Goal: Information Seeking & Learning: Learn about a topic

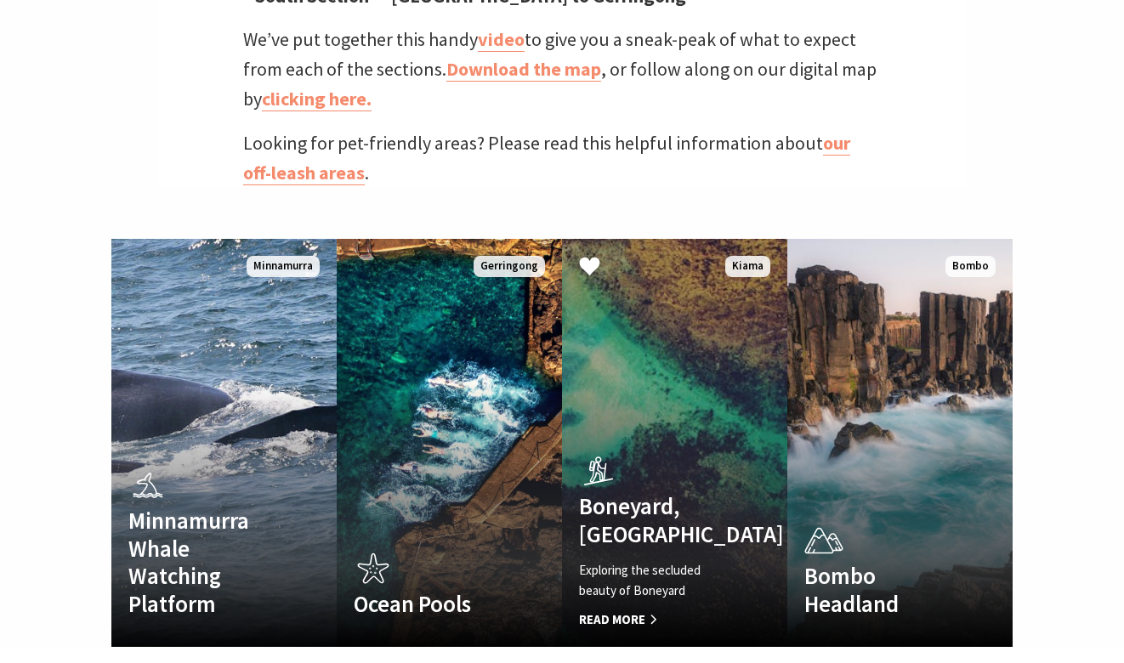
scroll to position [530, 1145]
click at [686, 402] on link "Boneyard, [GEOGRAPHIC_DATA] Exploring the secluded beauty of Boneyard Read More…" at bounding box center [674, 443] width 225 height 408
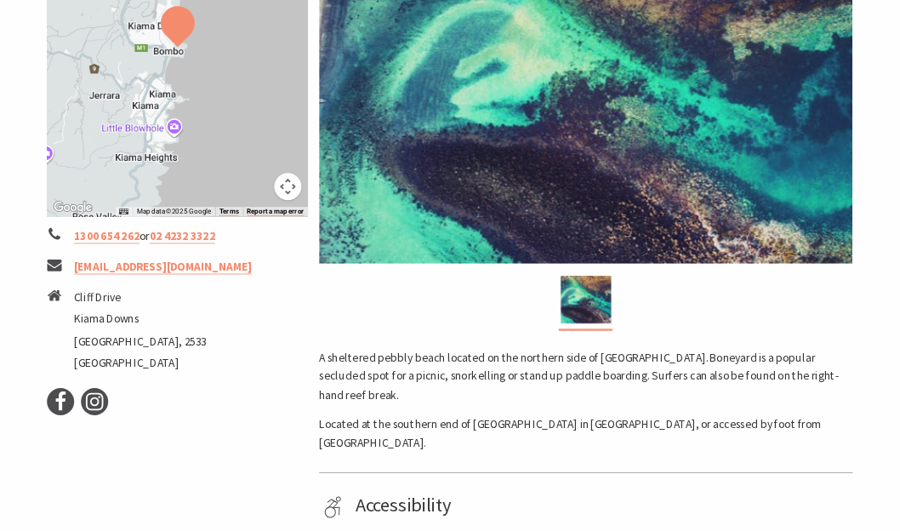
scroll to position [85, 0]
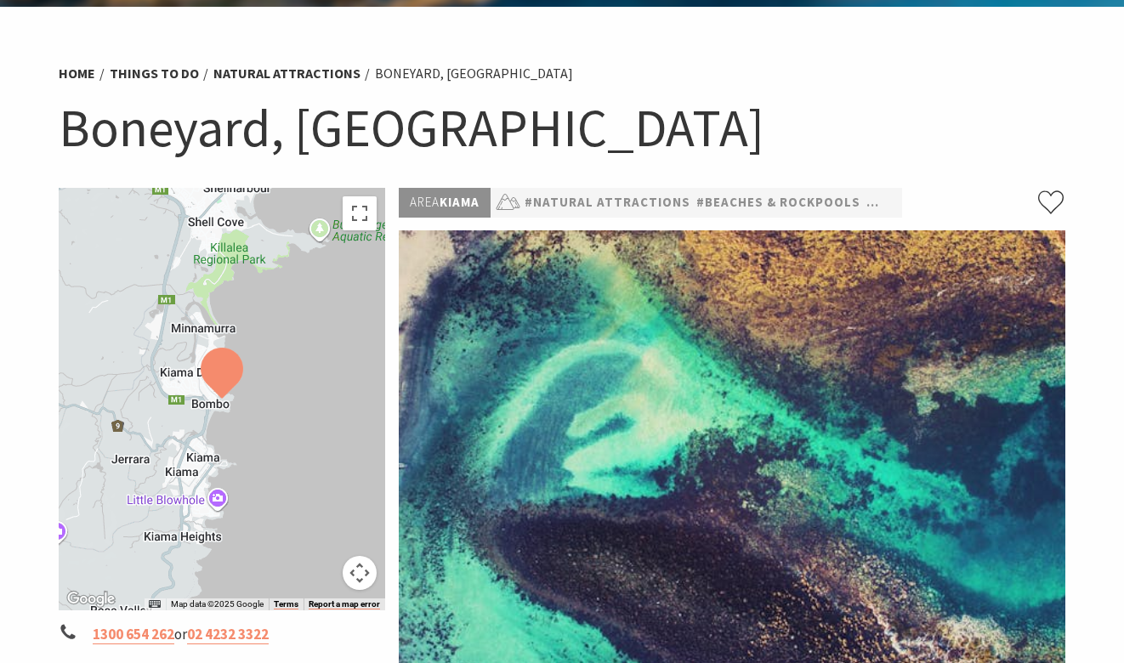
click at [230, 545] on div at bounding box center [222, 399] width 327 height 423
click at [219, 544] on div at bounding box center [222, 399] width 327 height 423
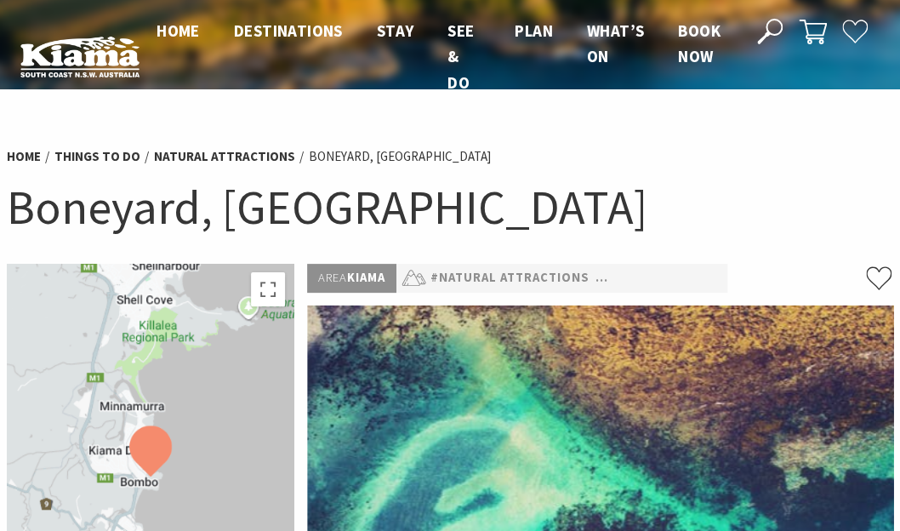
scroll to position [0, 0]
